Goal: Information Seeking & Learning: Learn about a topic

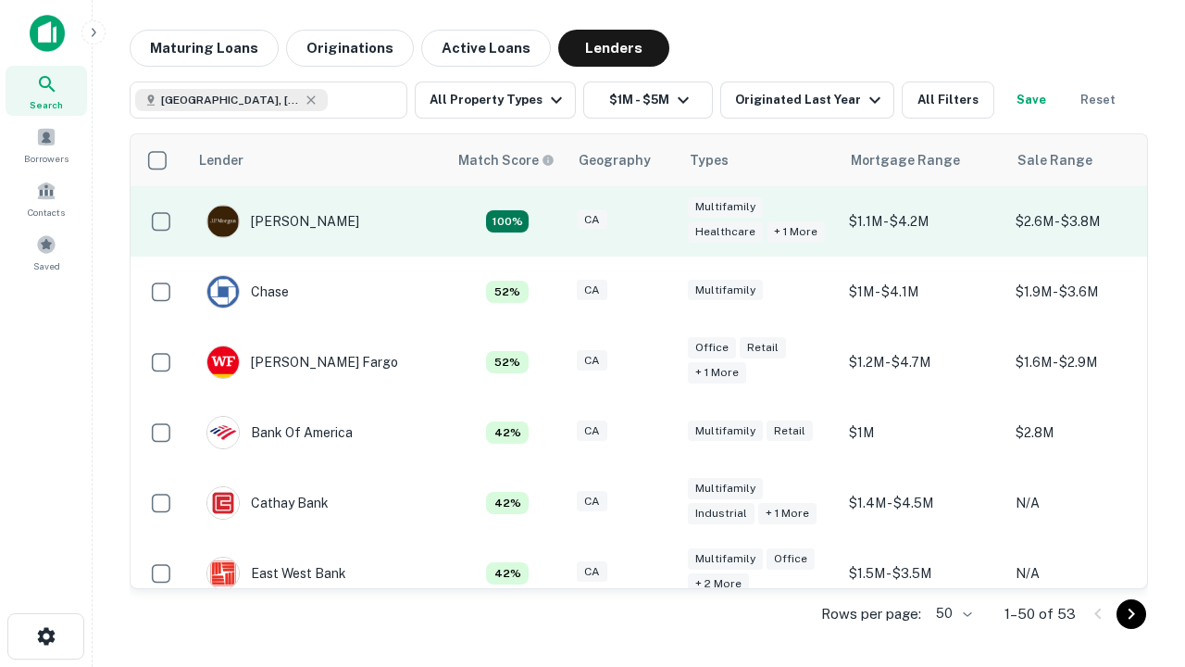
click at [657, 221] on div "CA" at bounding box center [623, 221] width 93 height 25
